Goal: Task Accomplishment & Management: Use online tool/utility

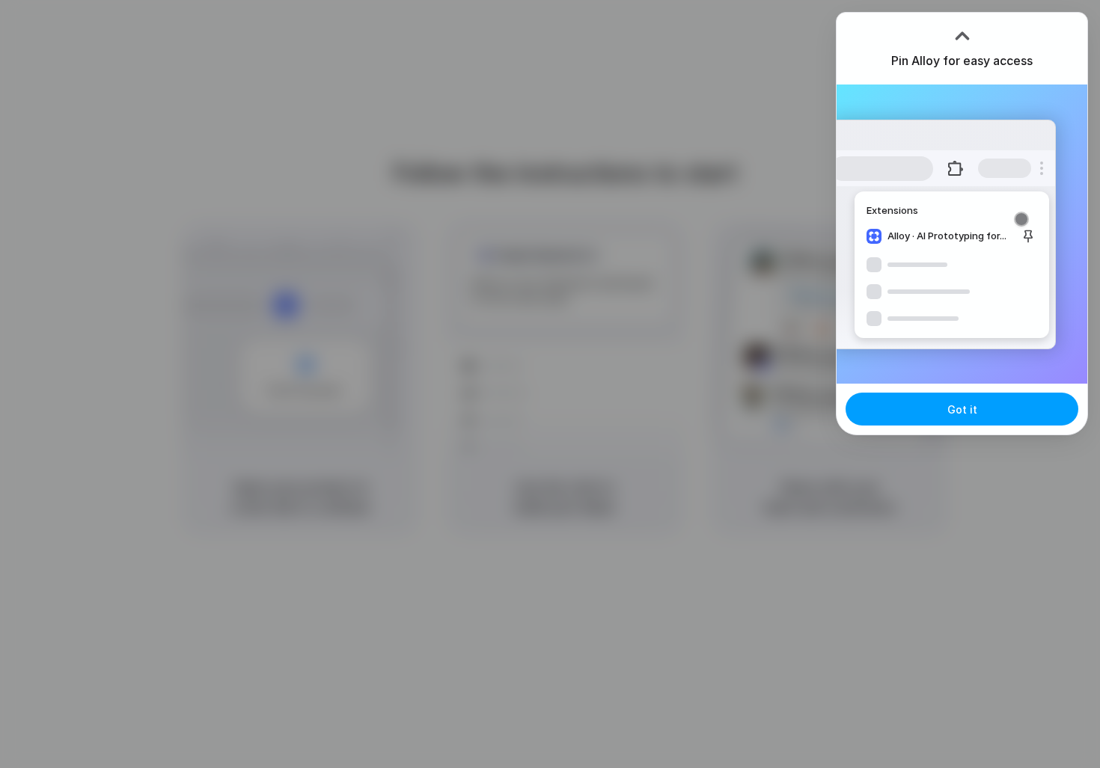
click at [1030, 414] on button "Got it" at bounding box center [961, 409] width 233 height 33
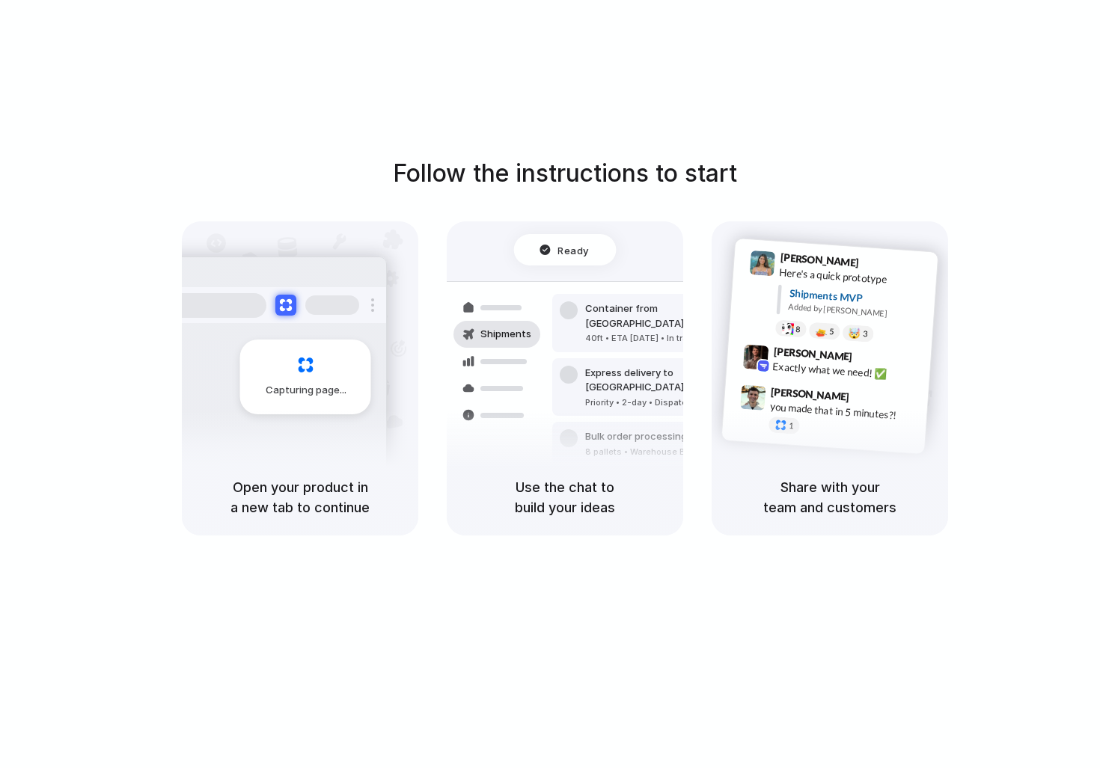
click at [999, 423] on div "Follow the instructions to start Capturing page Open your product in a new tab …" at bounding box center [565, 346] width 1100 height 380
click at [550, 384] on div at bounding box center [550, 384] width 0 height 0
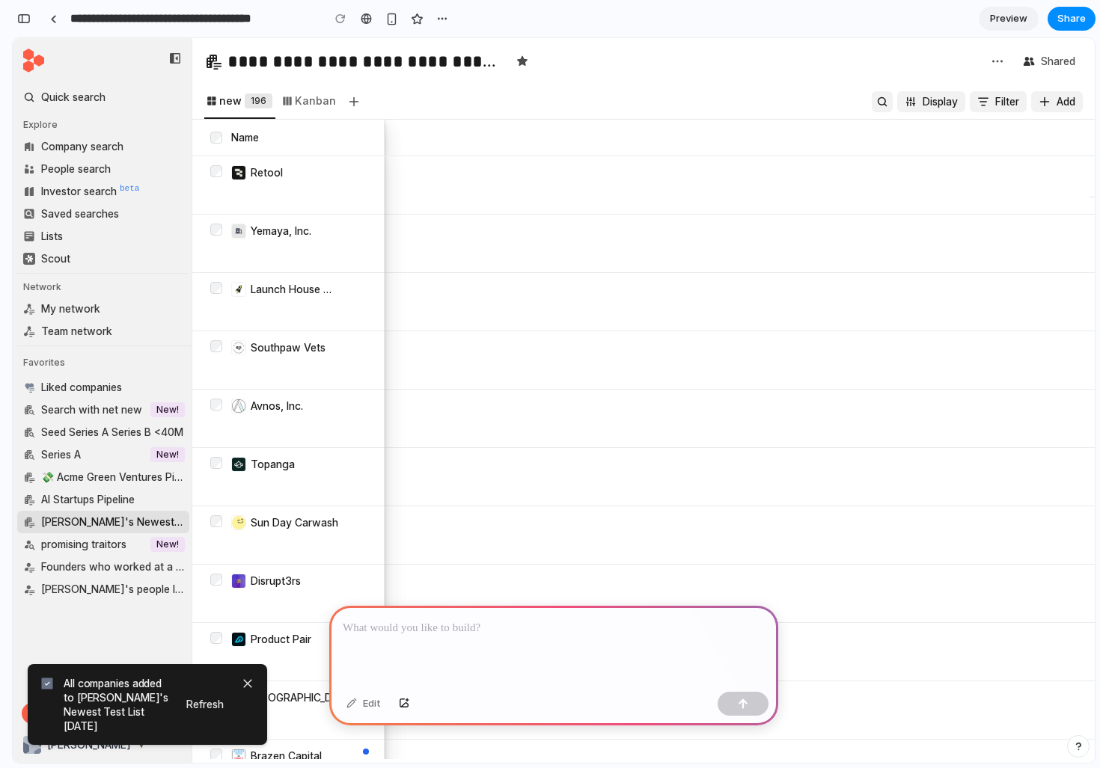
click at [432, 641] on div at bounding box center [553, 646] width 449 height 80
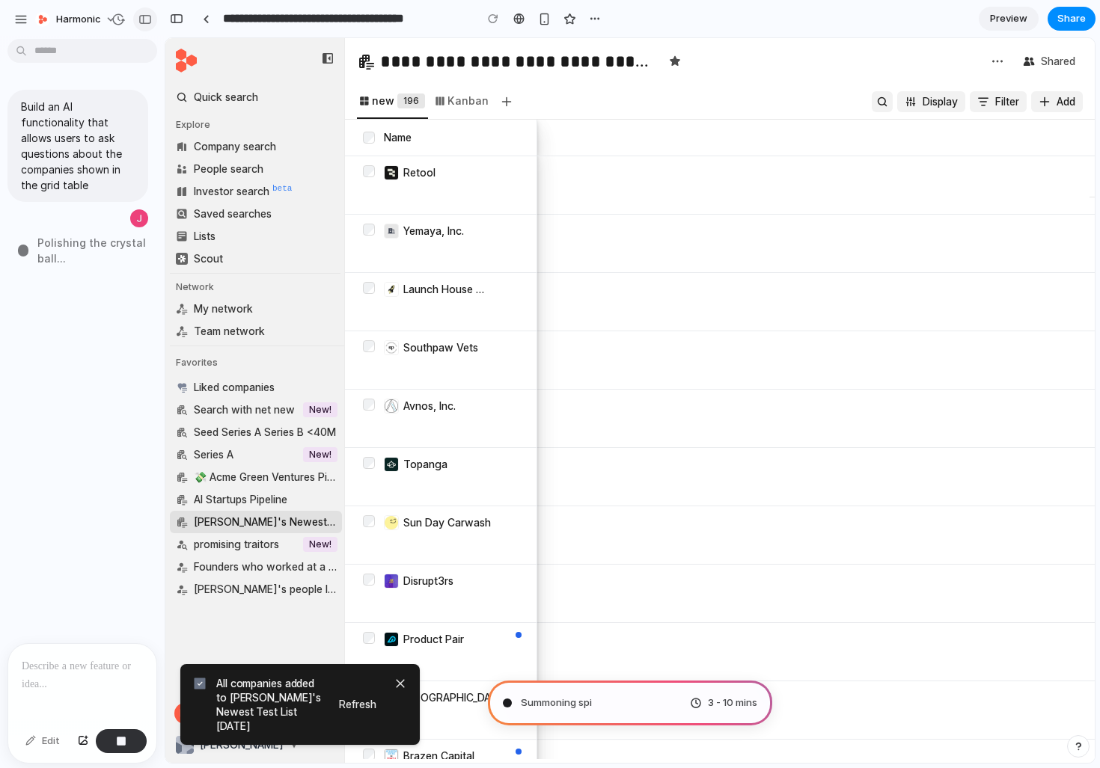
click at [135, 17] on button "button" at bounding box center [145, 19] width 24 height 24
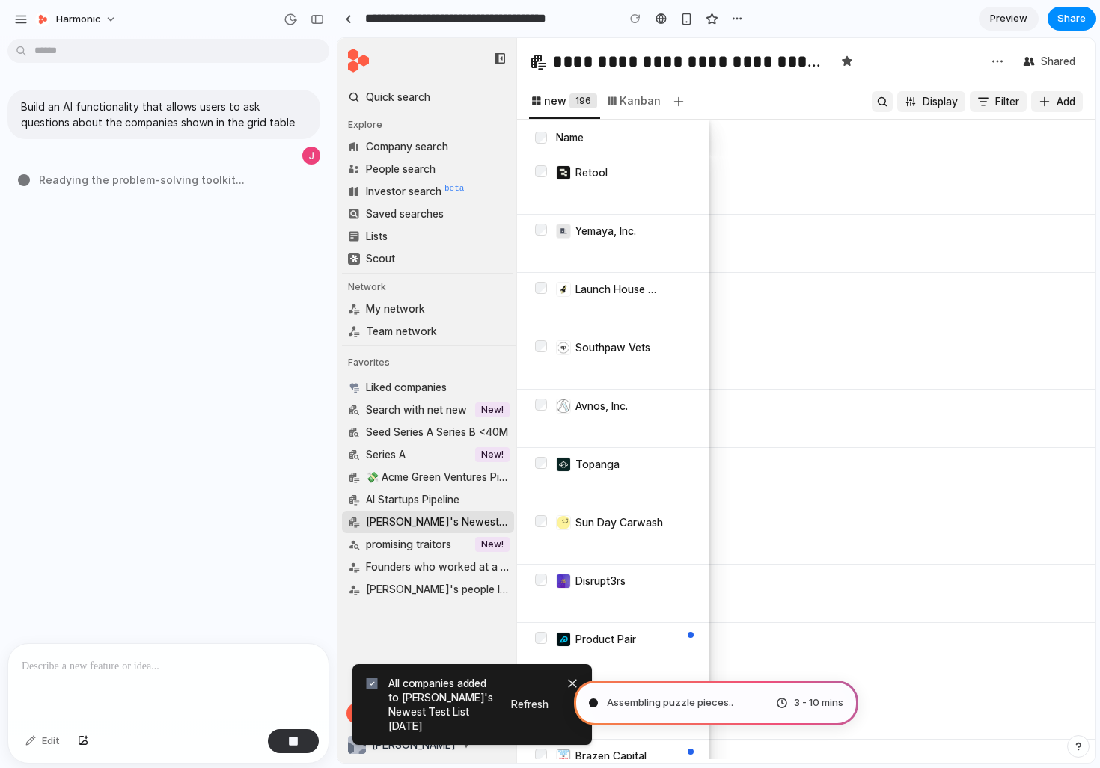
click at [151, 396] on div "Build an AI functionality that allows users to ask questions about the companie…" at bounding box center [164, 344] width 328 height 598
type input "**********"
